Goal: Task Accomplishment & Management: Complete application form

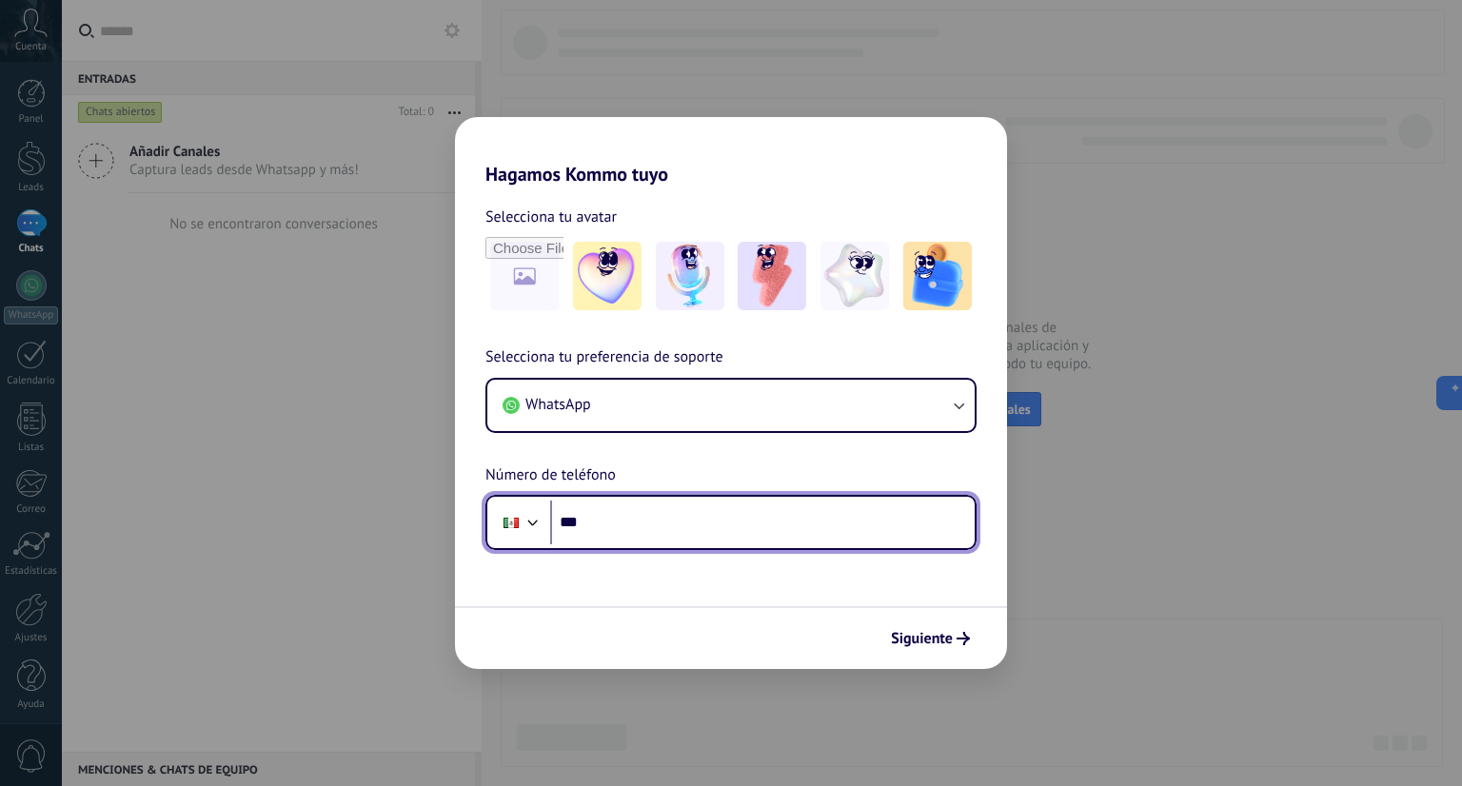
click at [657, 530] on input "***" at bounding box center [762, 522] width 424 height 44
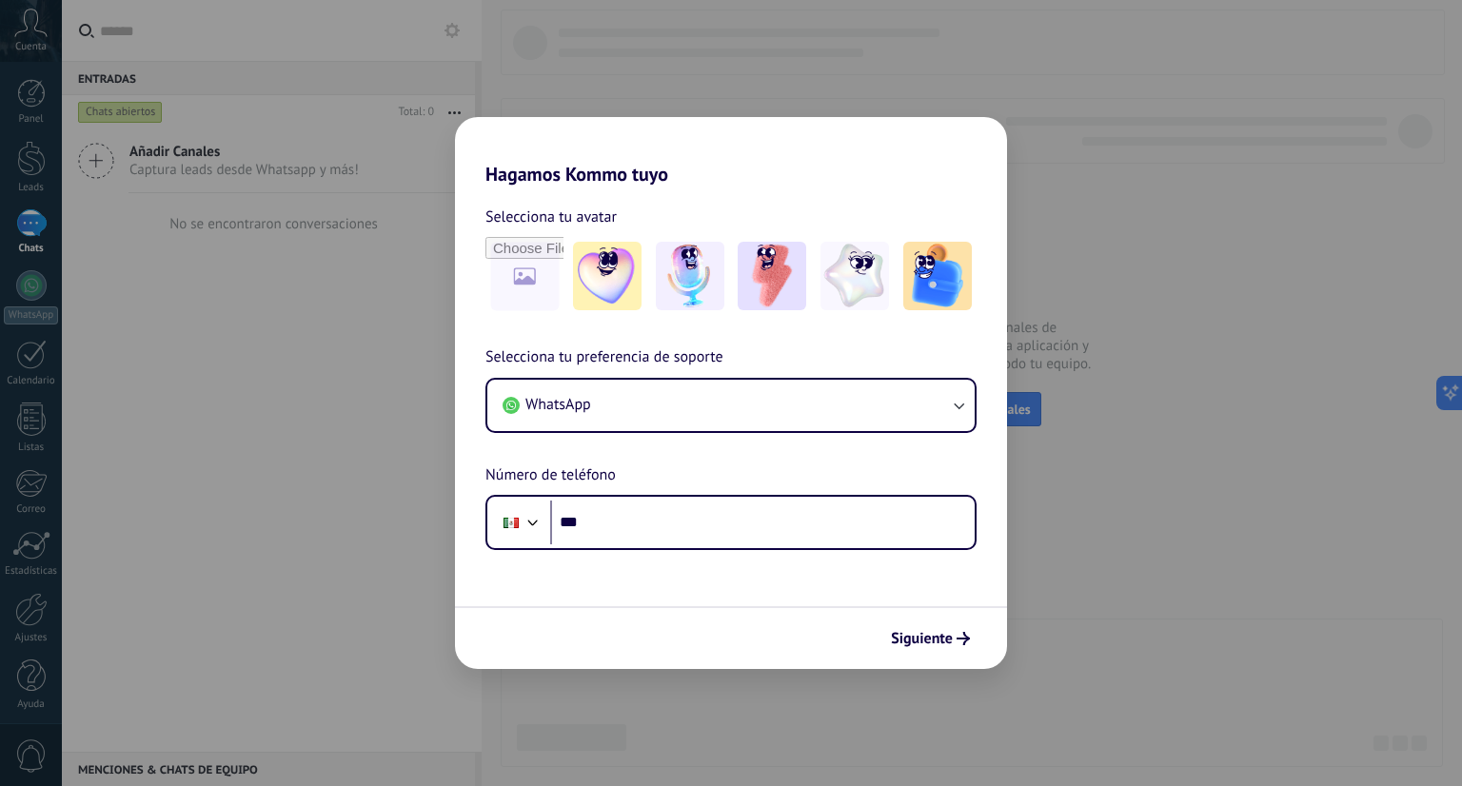
click at [1149, 590] on div "Hagamos Kommo tuyo Selecciona tu avatar Selecciona tu preferencia de soporte Wh…" at bounding box center [731, 393] width 1462 height 786
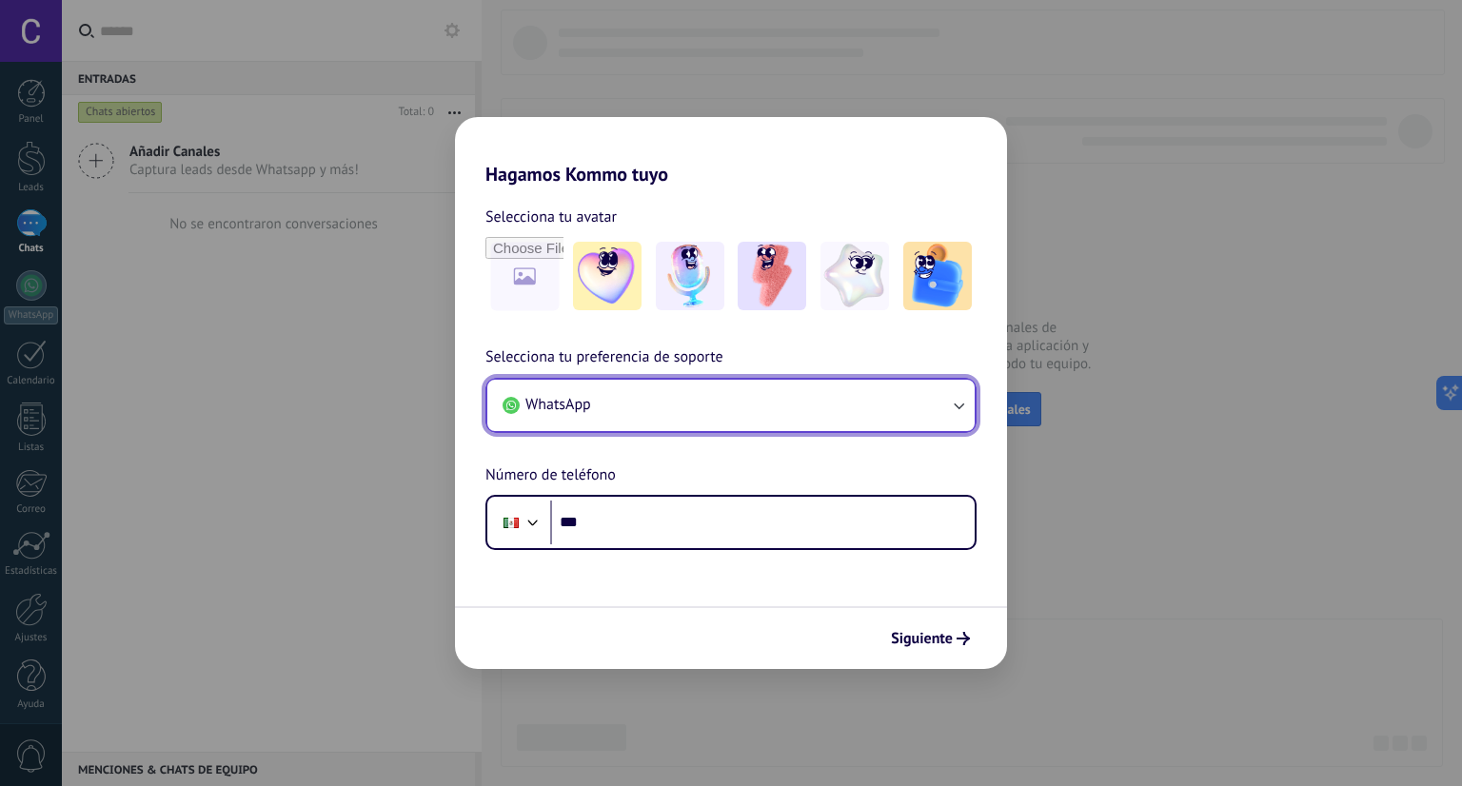
click at [952, 408] on icon "button" at bounding box center [958, 405] width 19 height 19
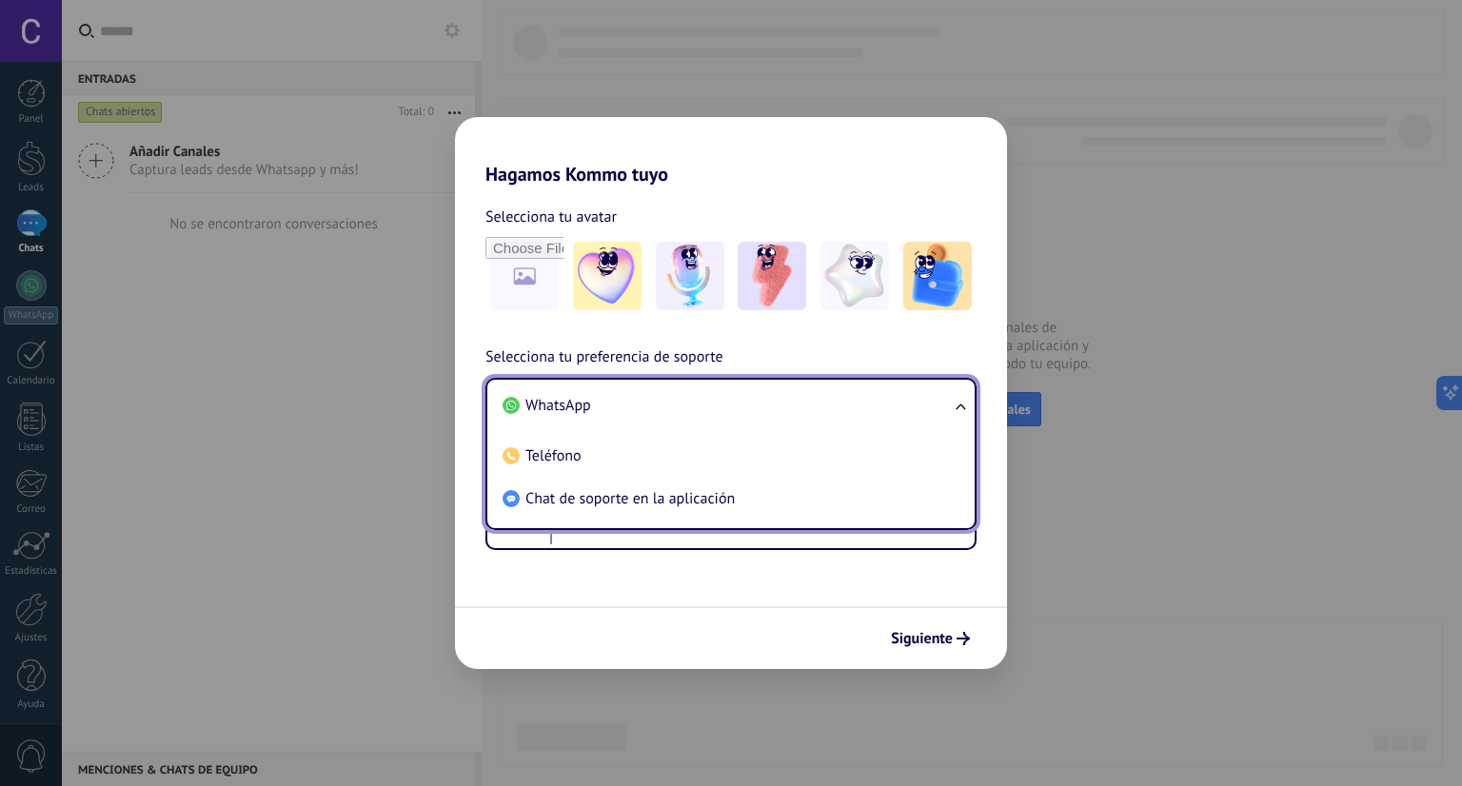
click at [1242, 250] on div "Hagamos Kommo tuyo Selecciona tu avatar Selecciona tu preferencia de soporte Wh…" at bounding box center [731, 393] width 1462 height 786
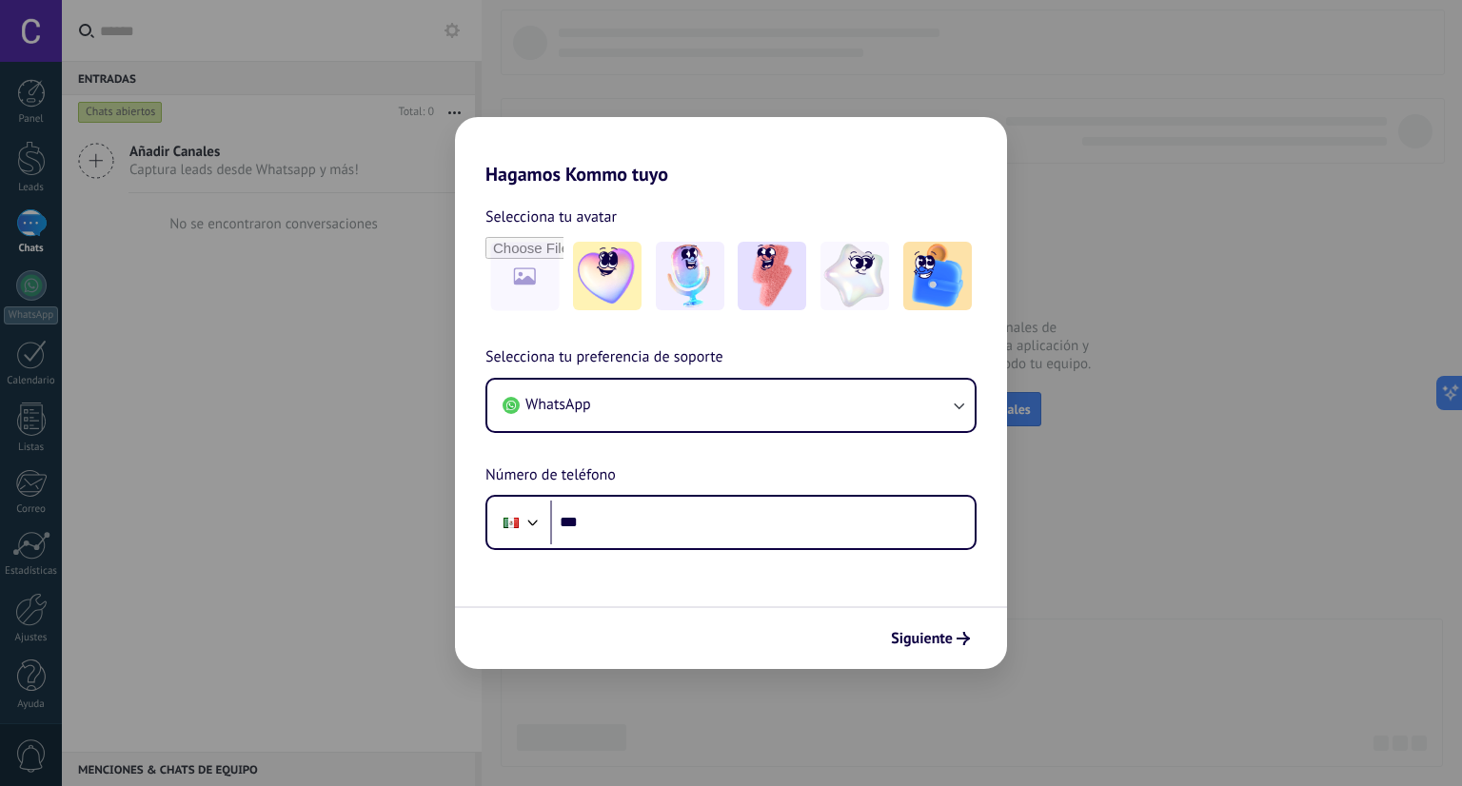
click at [1221, 267] on div "Hagamos Kommo tuyo Selecciona tu avatar Selecciona tu preferencia de soporte Wh…" at bounding box center [731, 393] width 1462 height 786
click at [1101, 213] on div "Hagamos Kommo tuyo Selecciona tu avatar Selecciona tu preferencia de soporte Wh…" at bounding box center [731, 393] width 1462 height 786
